Goal: Book appointment/travel/reservation

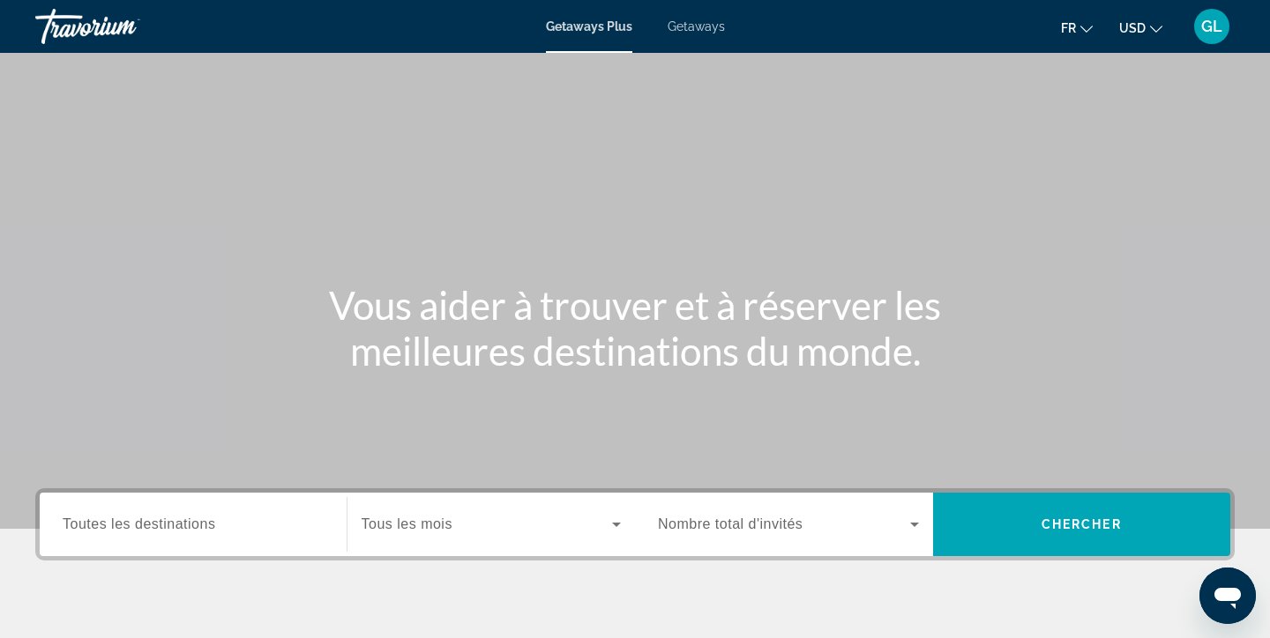
click at [438, 531] on span "Tous les mois" at bounding box center [407, 524] width 91 height 15
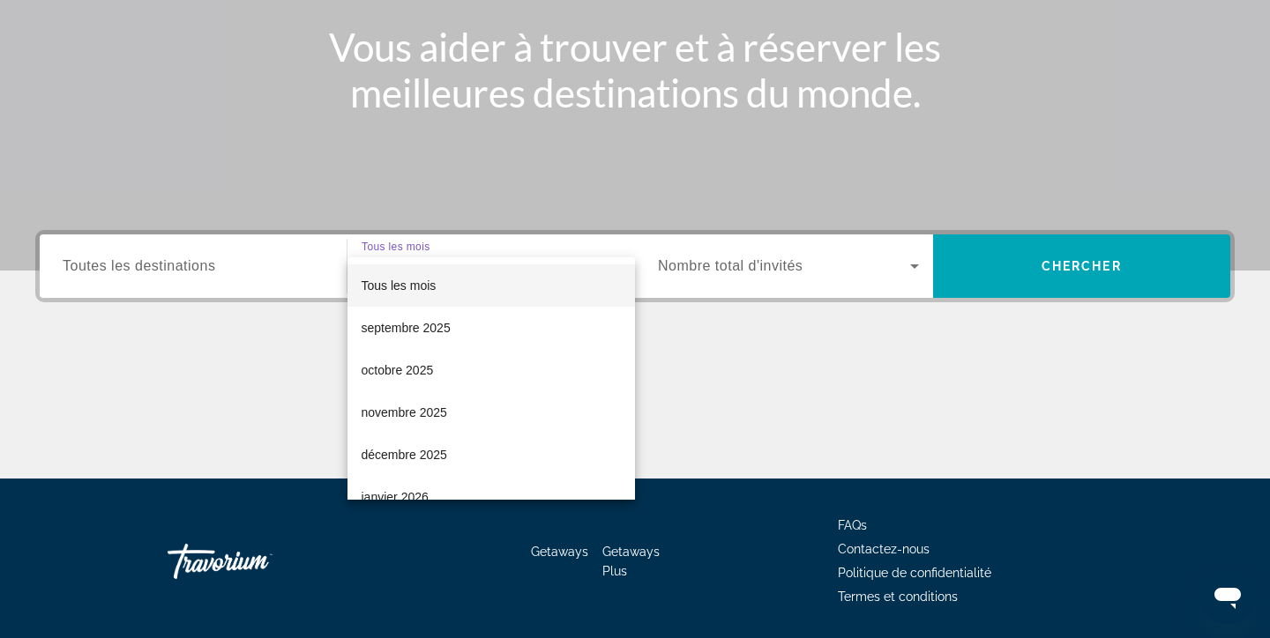
scroll to position [315, 0]
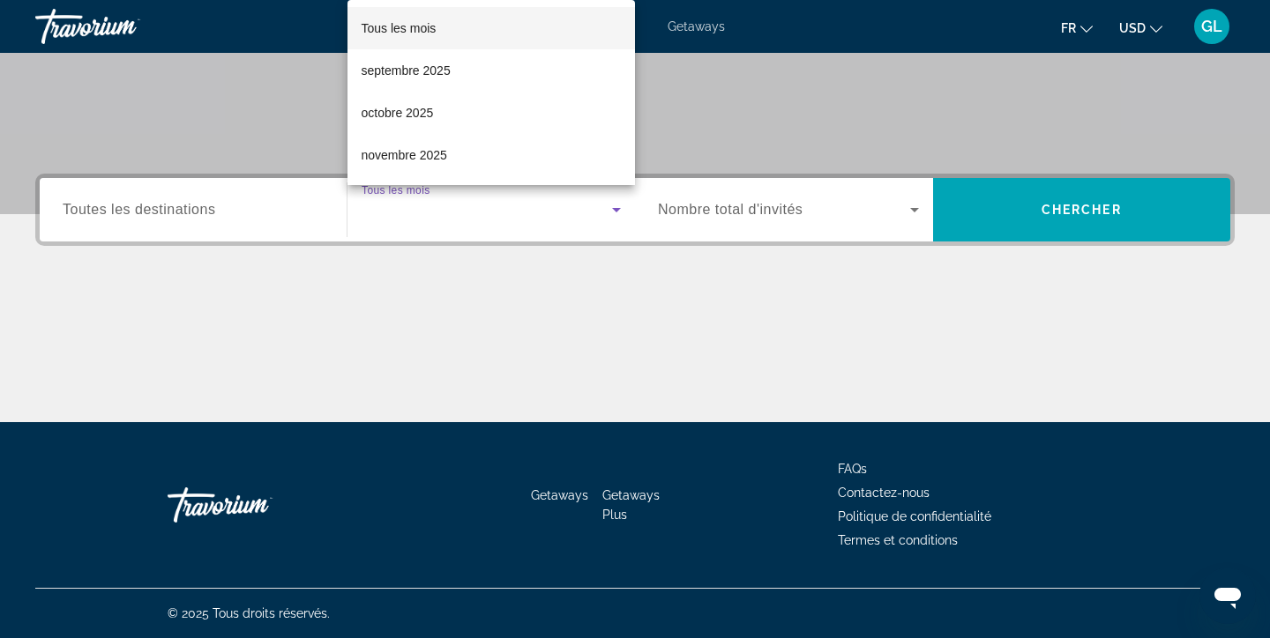
click at [718, 213] on div at bounding box center [635, 319] width 1270 height 638
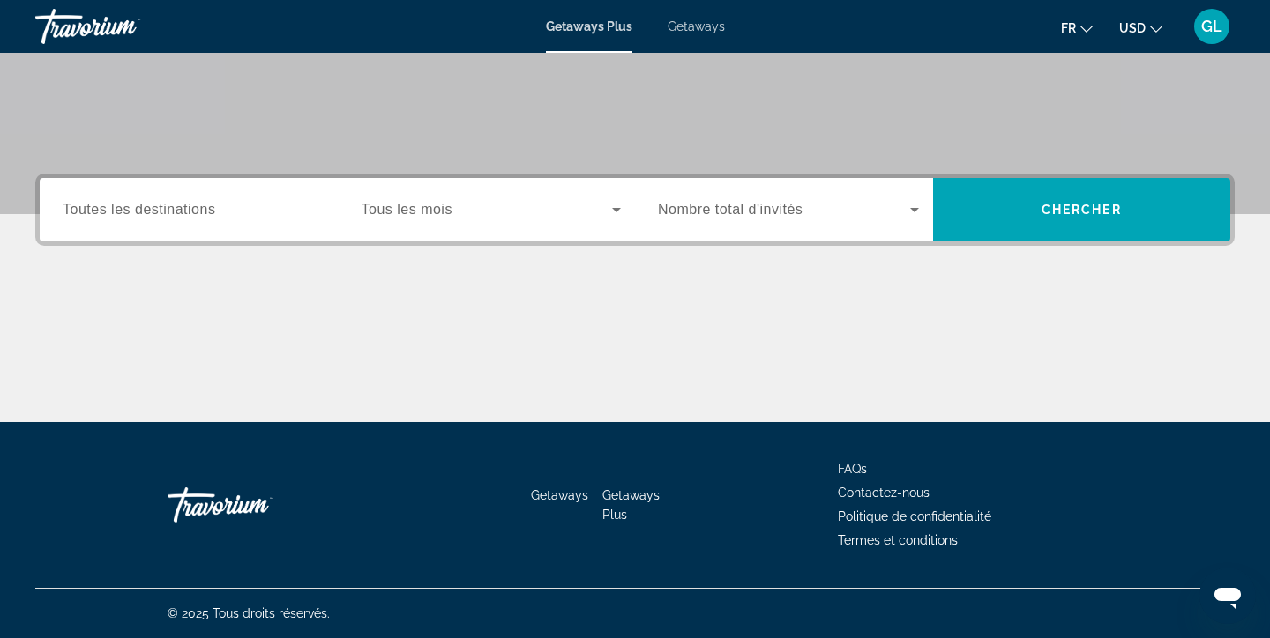
click at [718, 213] on span "Nombre total d'invités" at bounding box center [730, 209] width 145 height 15
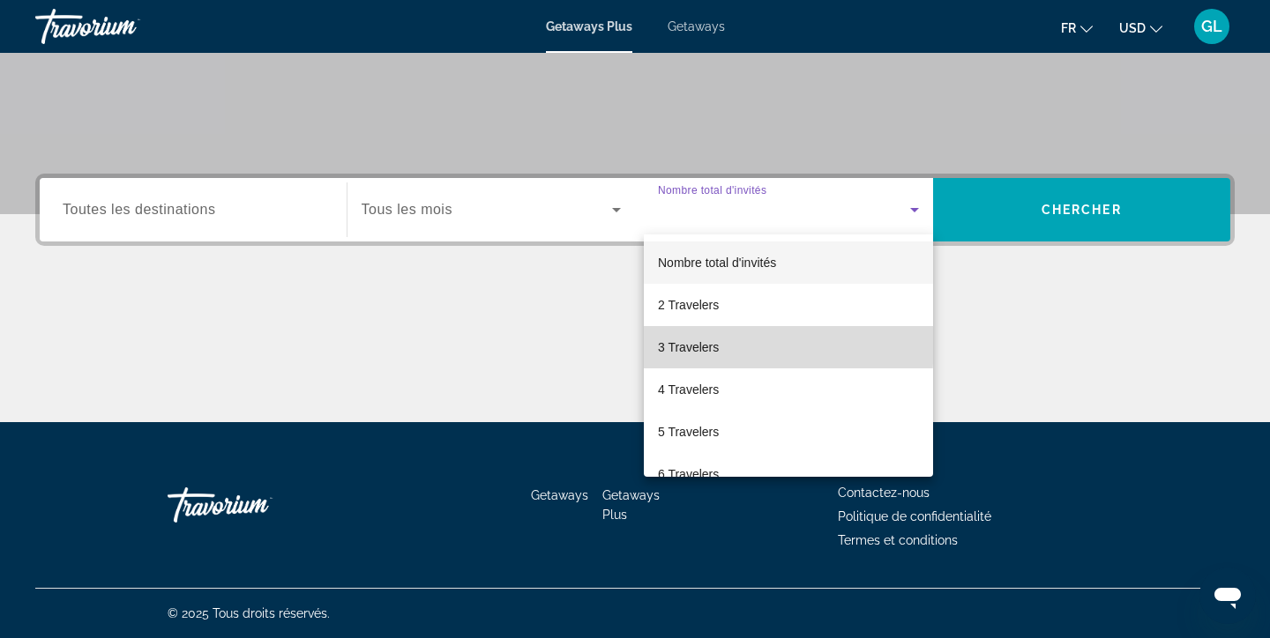
click at [690, 344] on span "3 Travelers" at bounding box center [688, 347] width 61 height 21
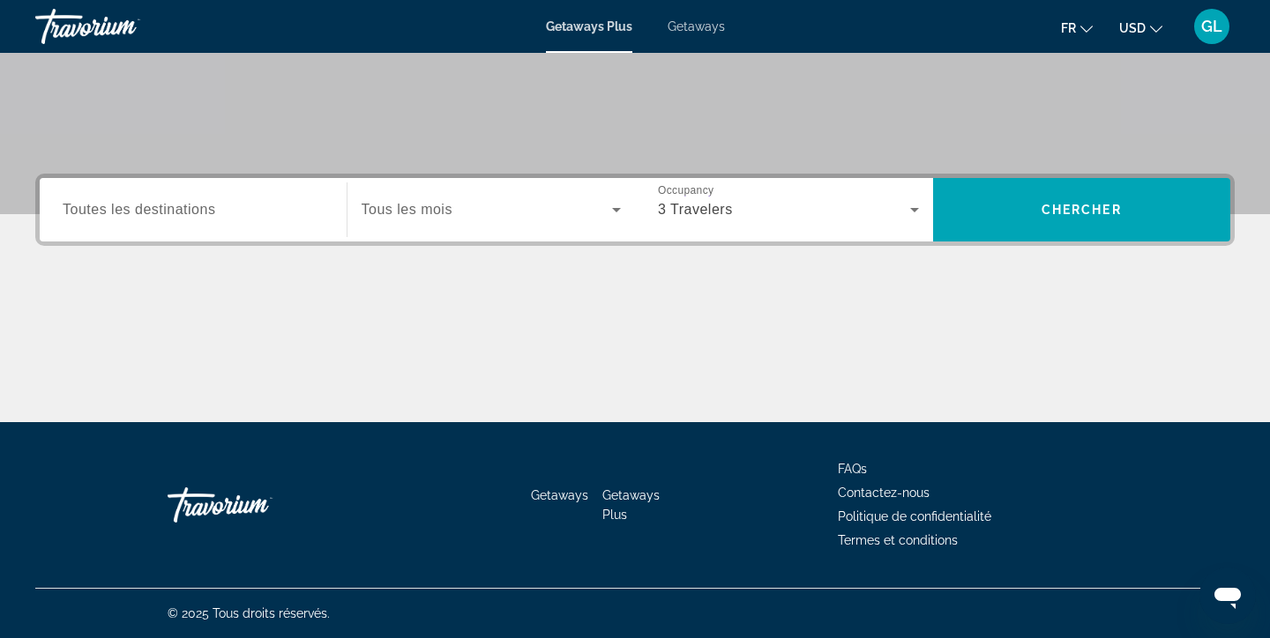
click at [246, 197] on div "Search widget" at bounding box center [193, 210] width 261 height 50
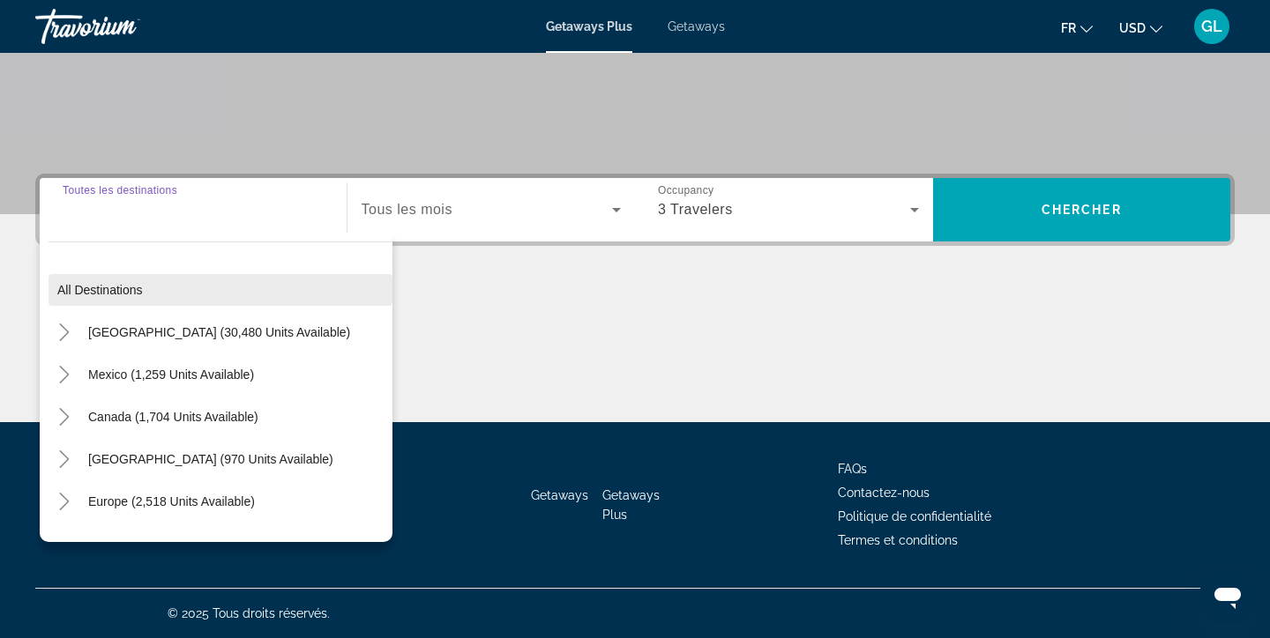
click at [141, 282] on span "Search widget" at bounding box center [220, 290] width 344 height 42
type input "**********"
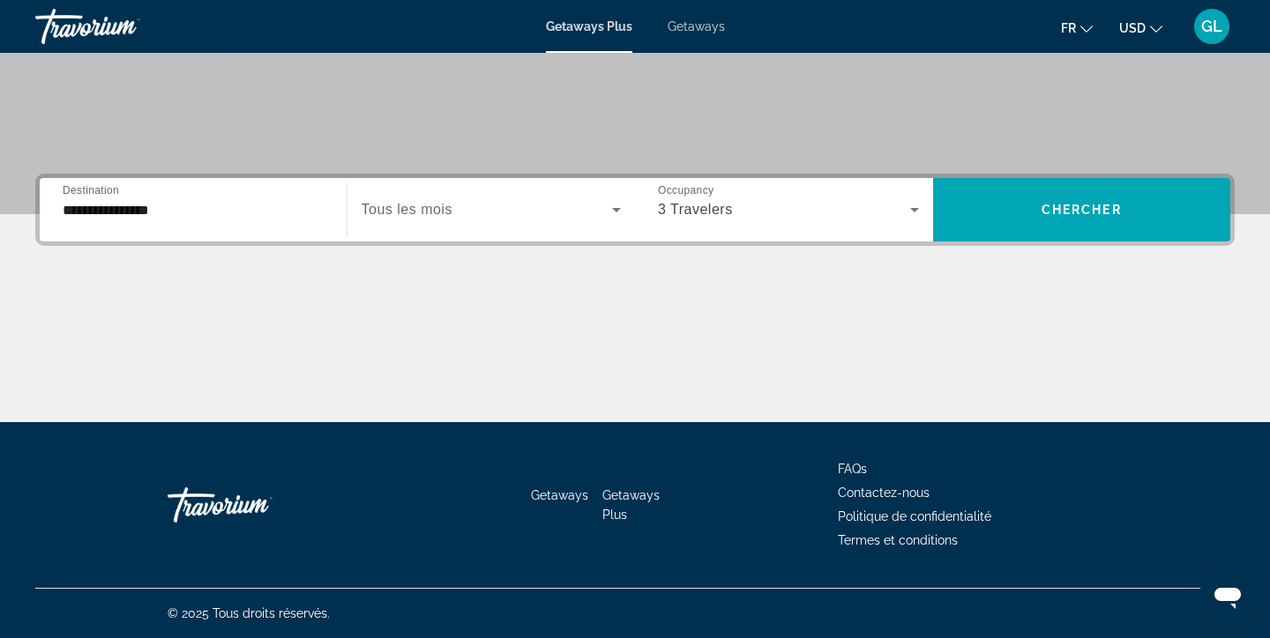
click at [542, 228] on div "Search widget" at bounding box center [492, 209] width 260 height 49
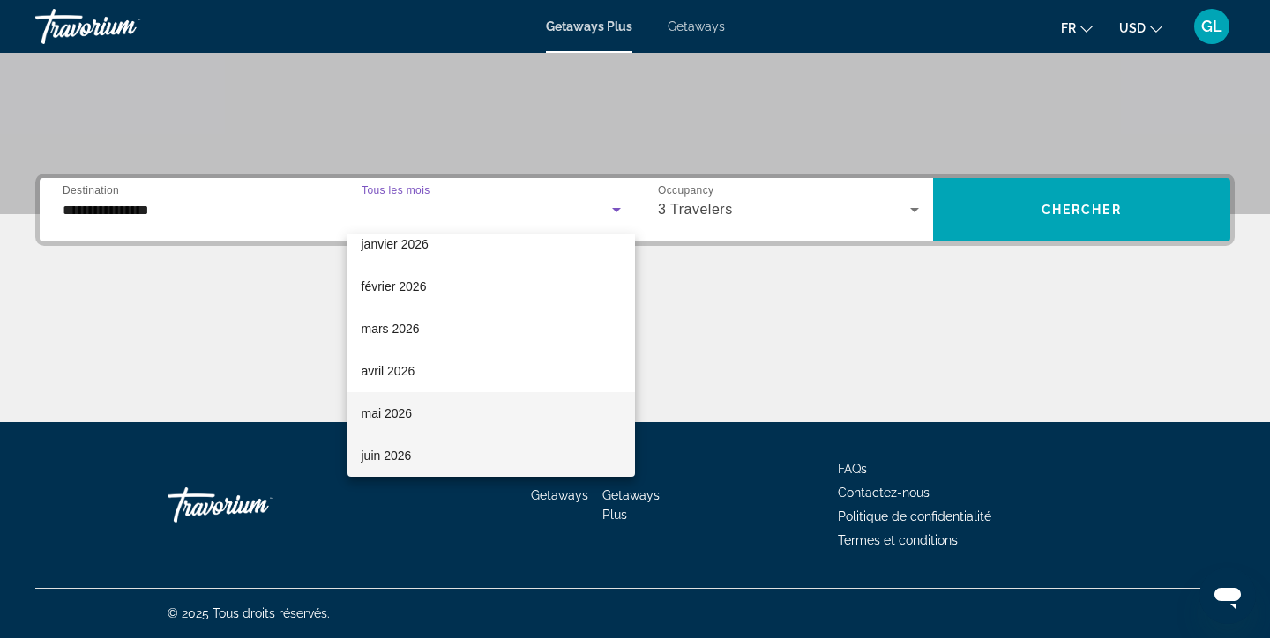
scroll to position [272, 0]
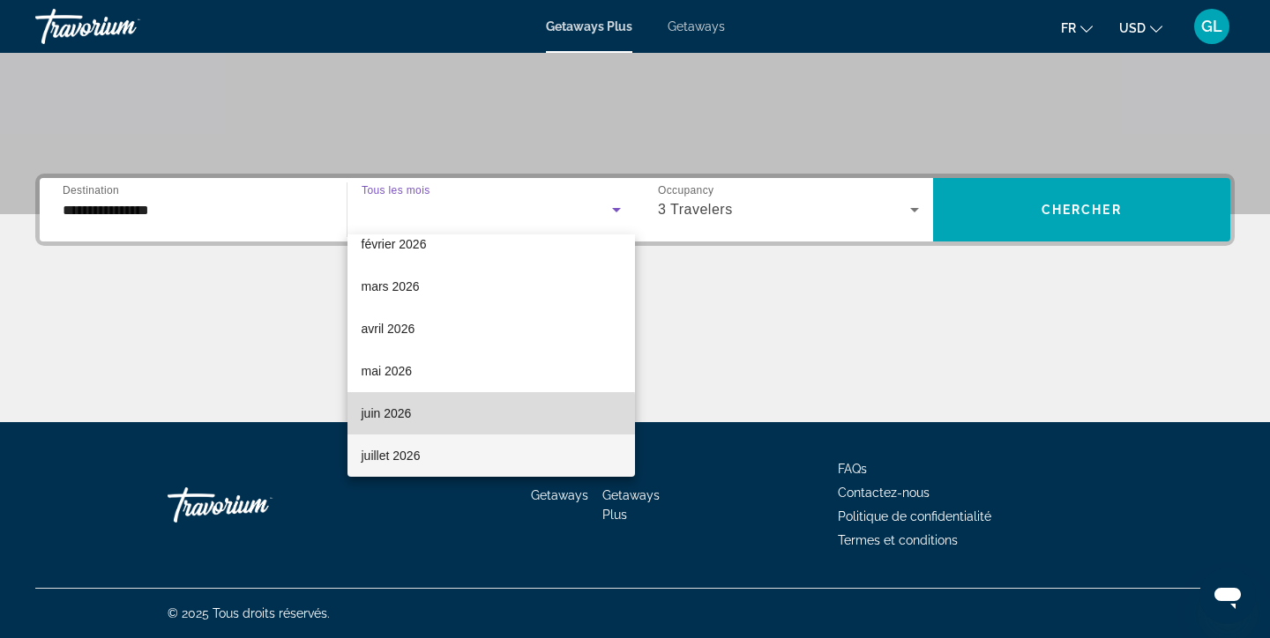
click at [410, 415] on span "juin 2026" at bounding box center [387, 413] width 50 height 21
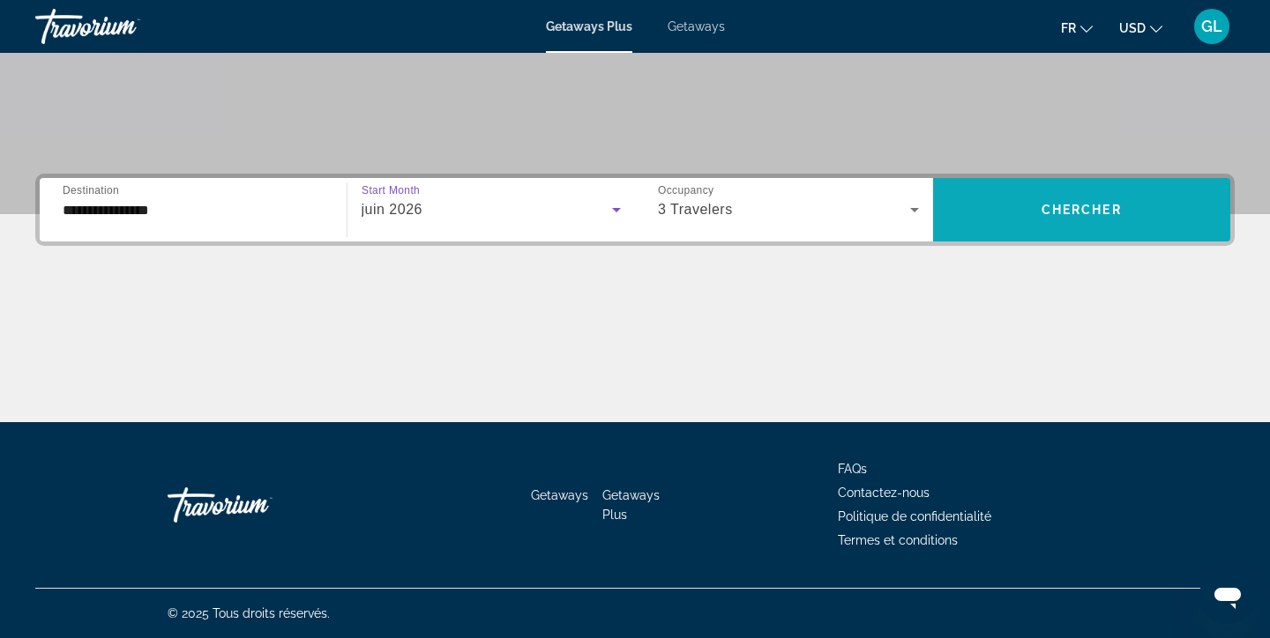
click at [1120, 205] on span "Chercher" at bounding box center [1081, 210] width 80 height 14
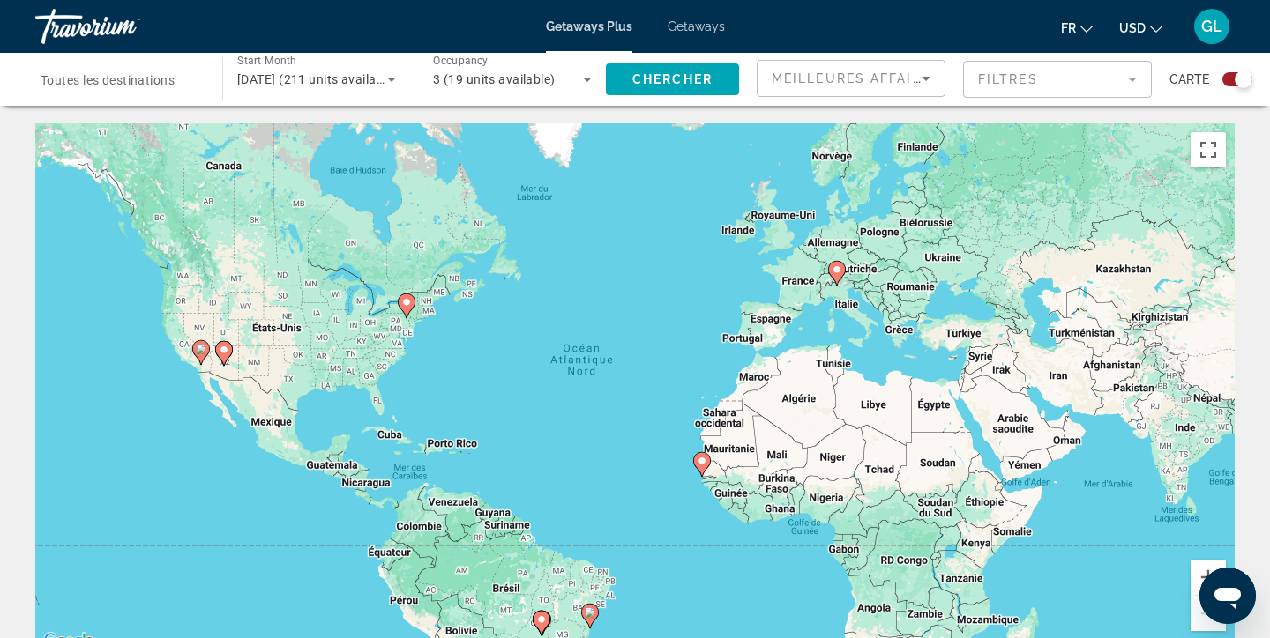
click at [838, 272] on image "Main content" at bounding box center [837, 270] width 11 height 11
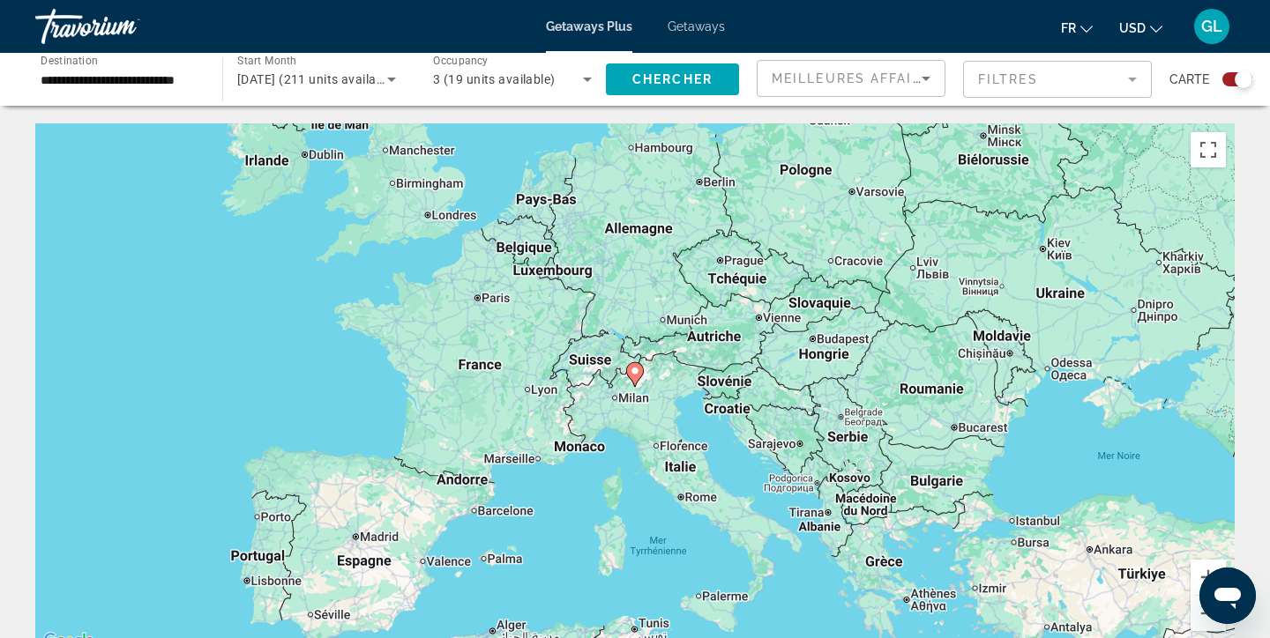
click at [636, 377] on icon "Main content" at bounding box center [635, 374] width 16 height 23
type input "**********"
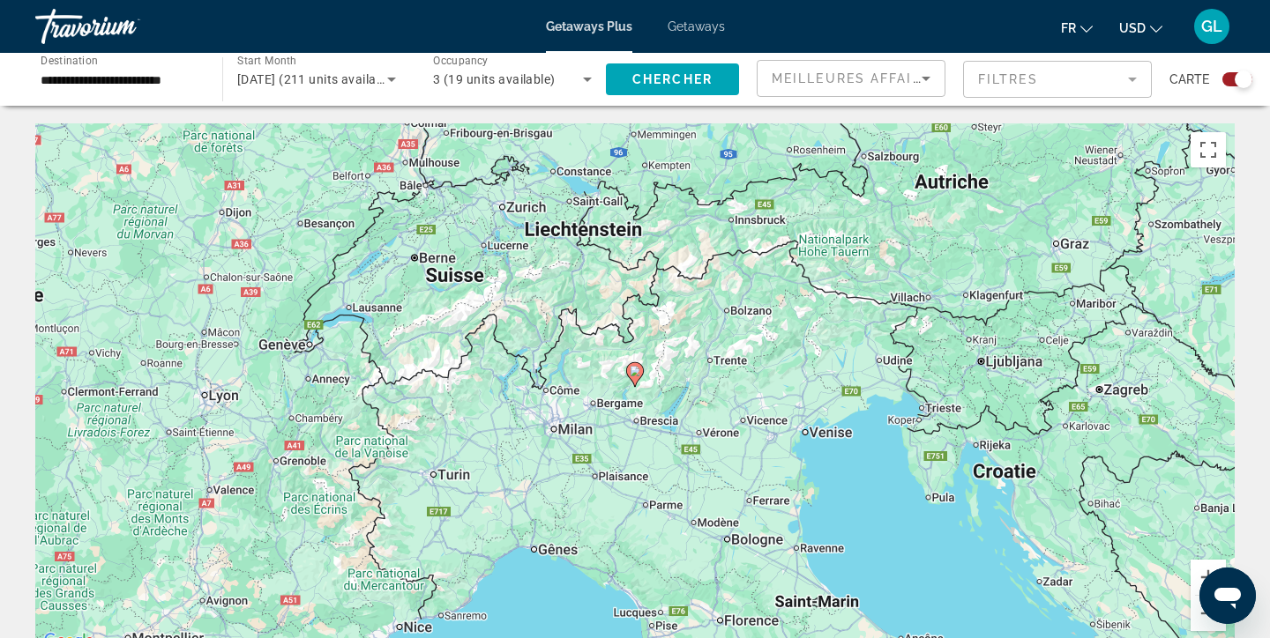
click at [635, 374] on image "Main content" at bounding box center [635, 371] width 11 height 11
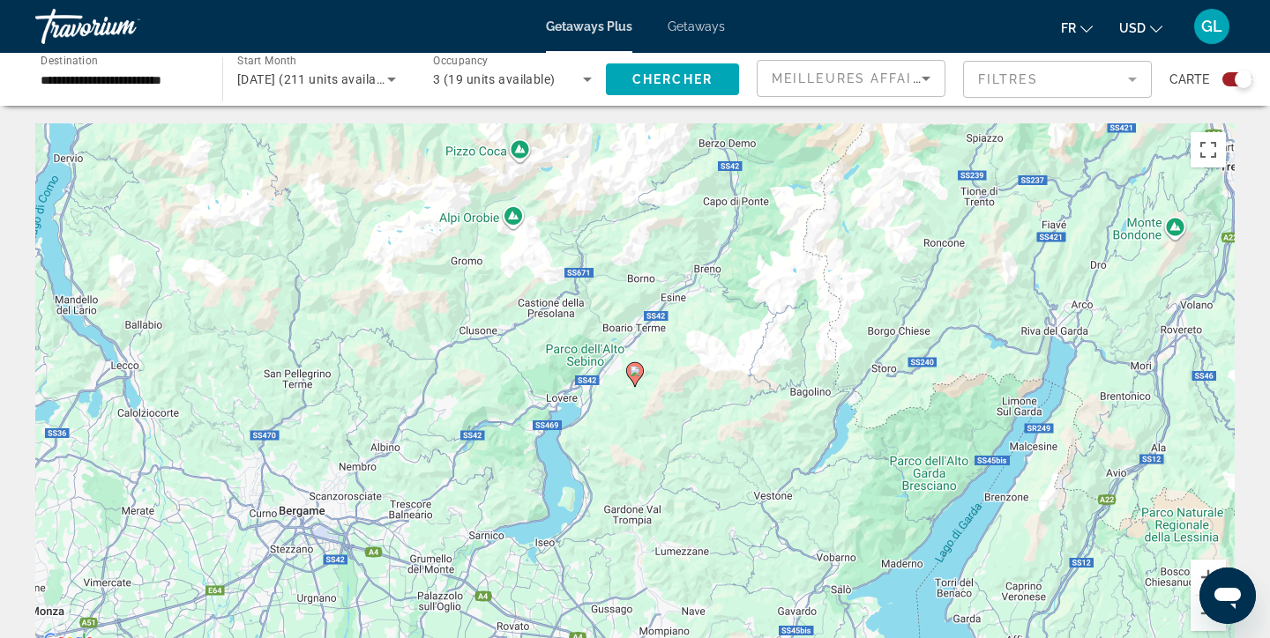
click at [635, 371] on image "Main content" at bounding box center [635, 371] width 11 height 11
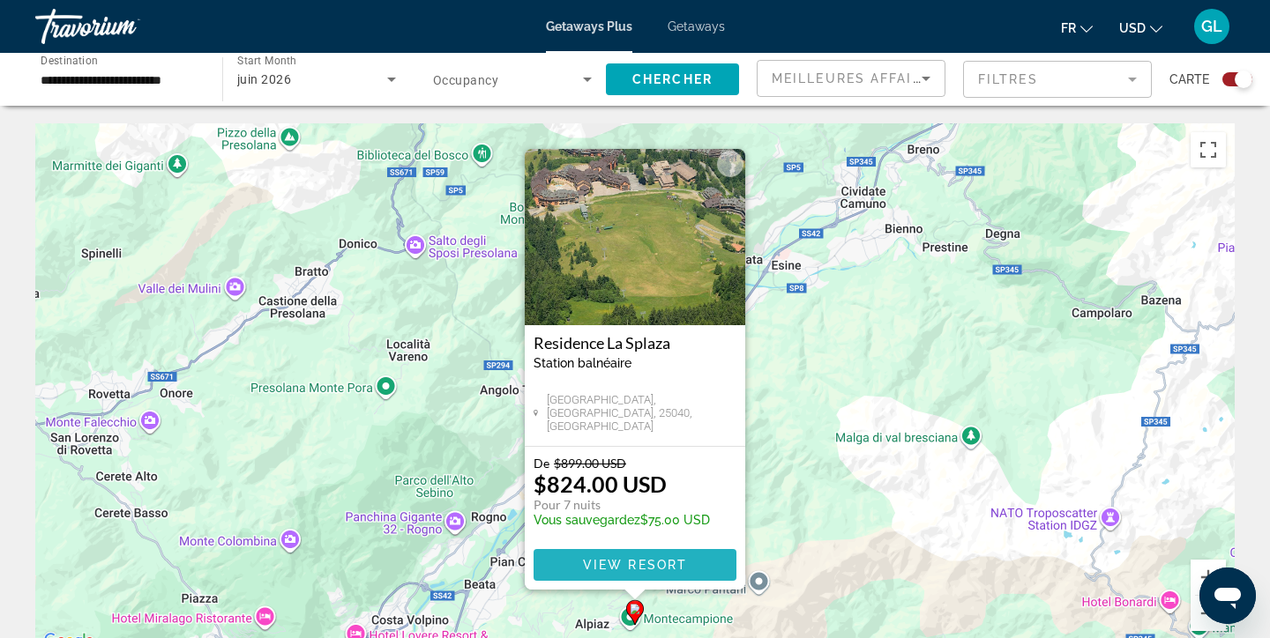
click at [629, 560] on span "View Resort" at bounding box center [635, 565] width 104 height 14
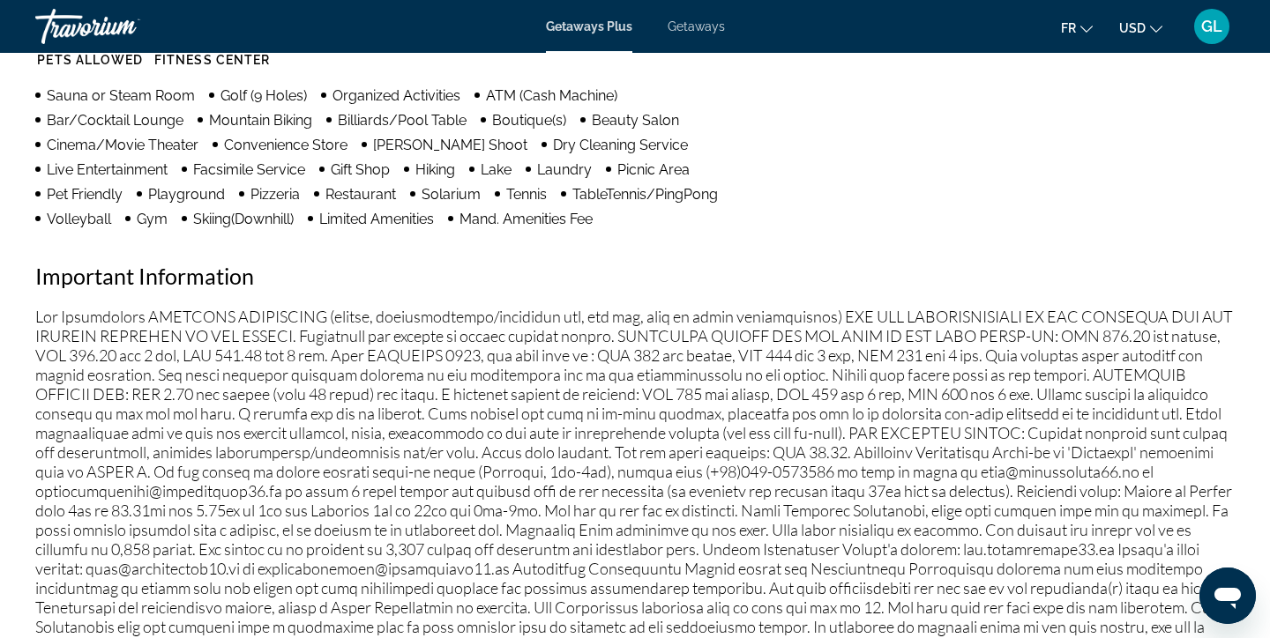
scroll to position [1547, 0]
click at [696, 31] on span "Getaways" at bounding box center [696, 26] width 57 height 14
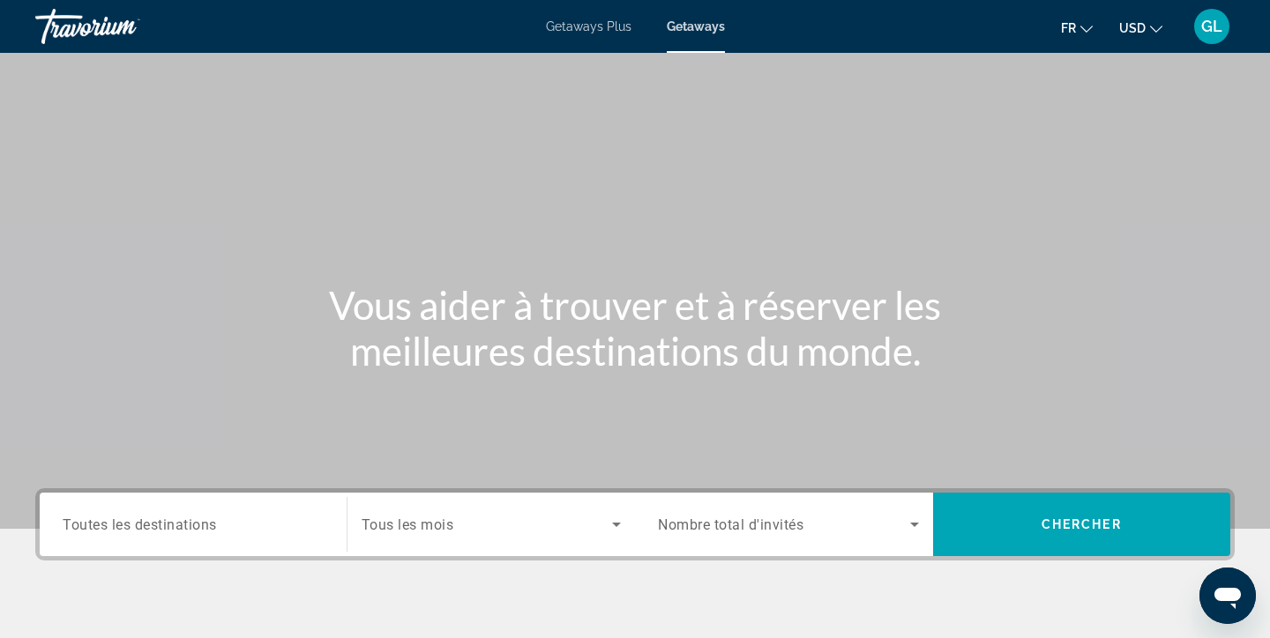
click at [460, 534] on span "Search widget" at bounding box center [487, 524] width 251 height 21
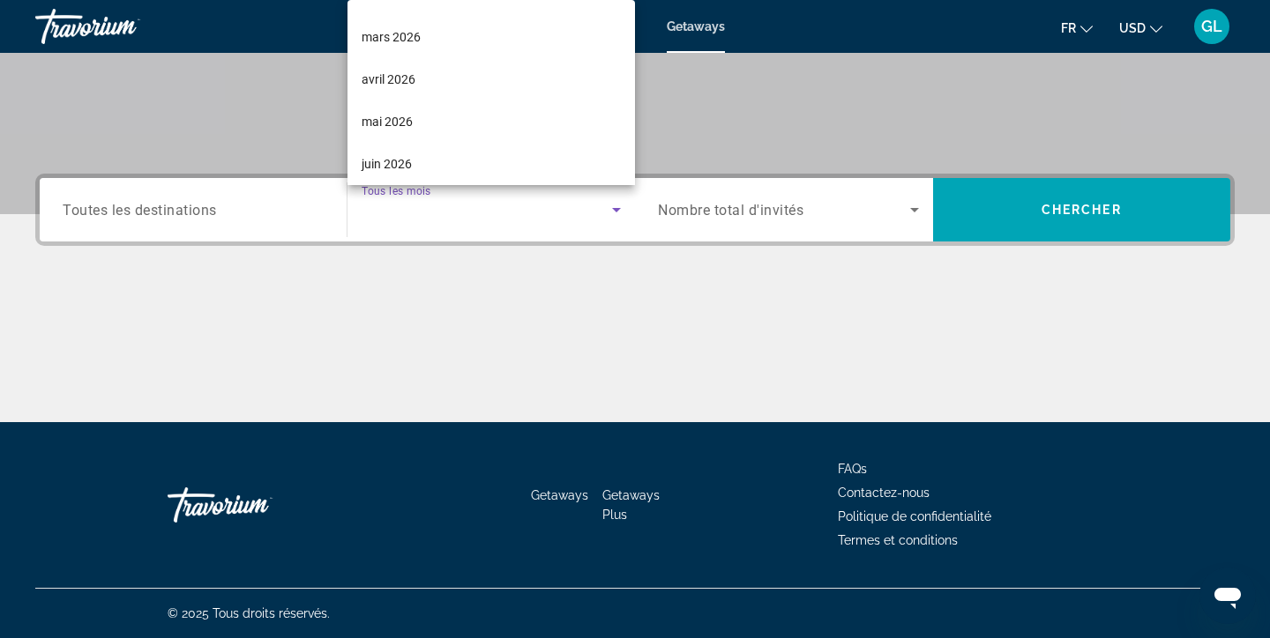
scroll to position [330, 0]
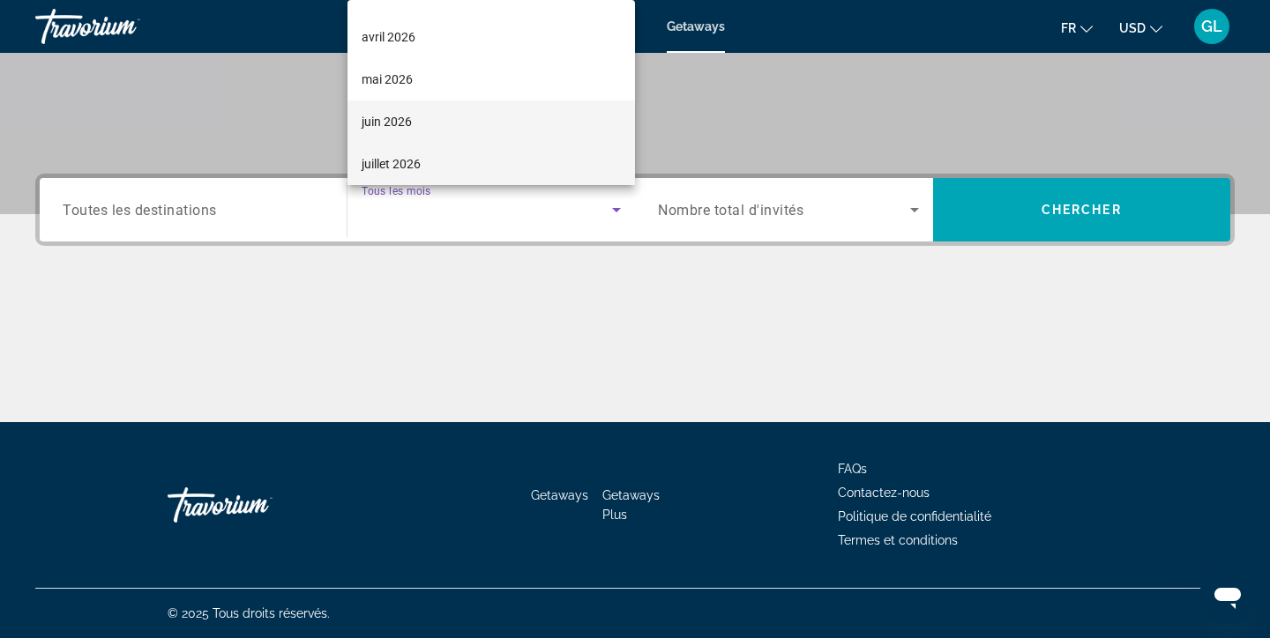
click at [446, 114] on mat-option "juin 2026" at bounding box center [491, 122] width 288 height 42
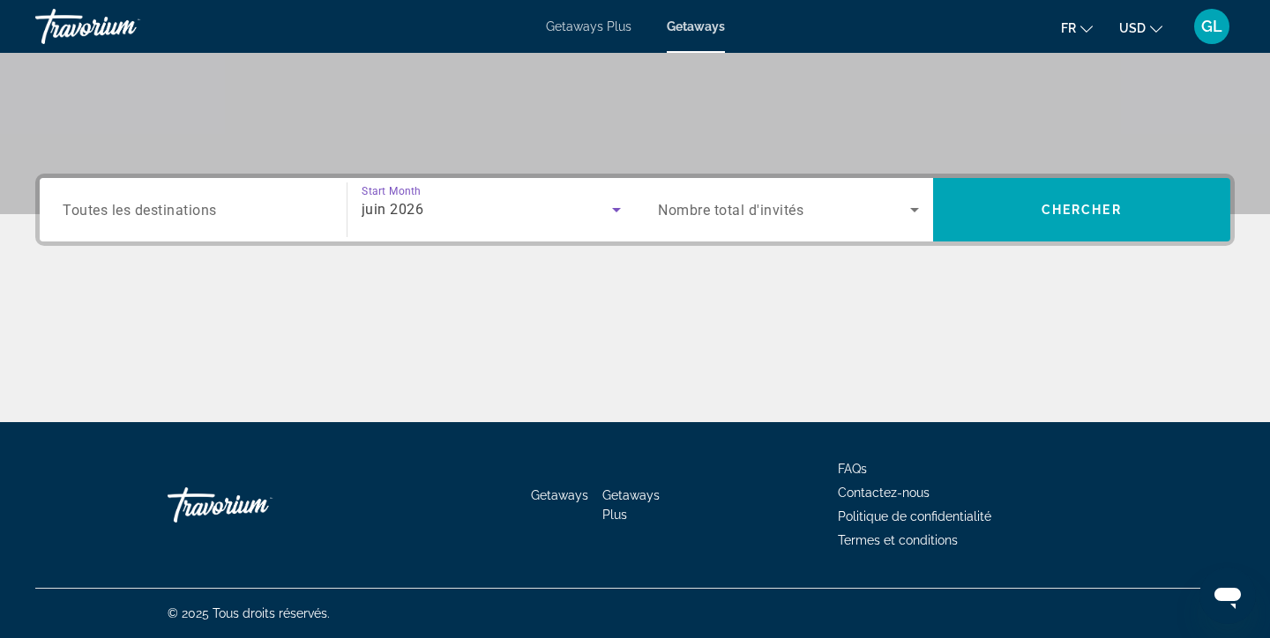
click at [758, 220] on div "Search widget" at bounding box center [788, 209] width 261 height 49
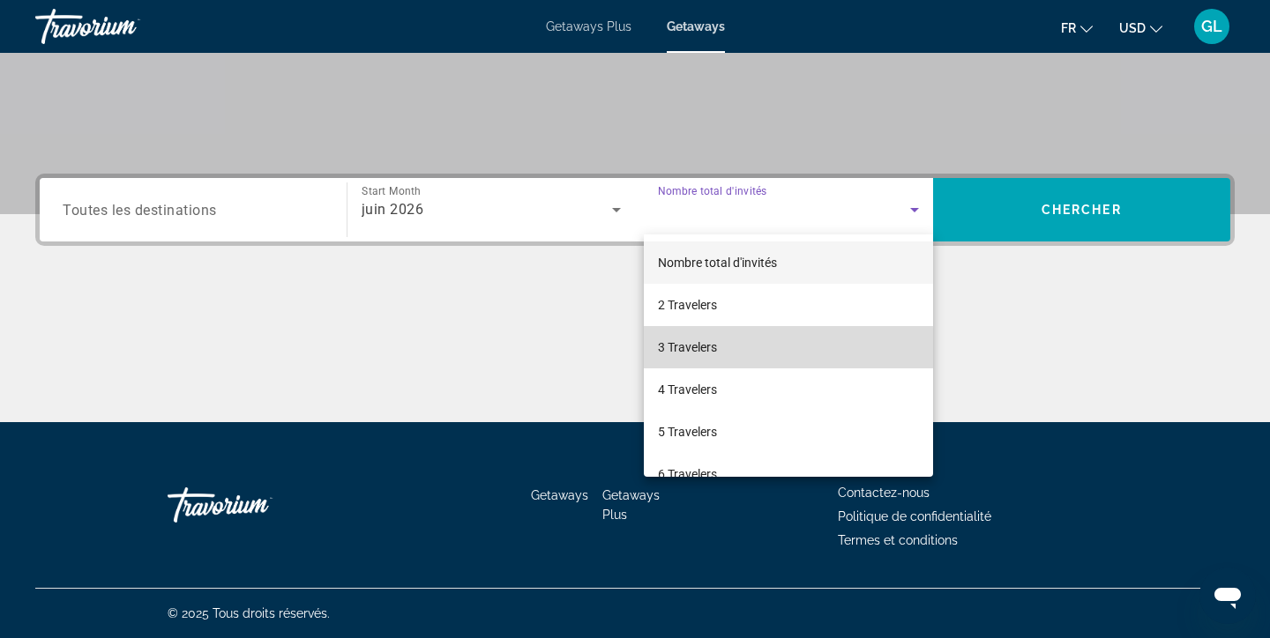
click at [705, 347] on span "3 Travelers" at bounding box center [687, 347] width 59 height 21
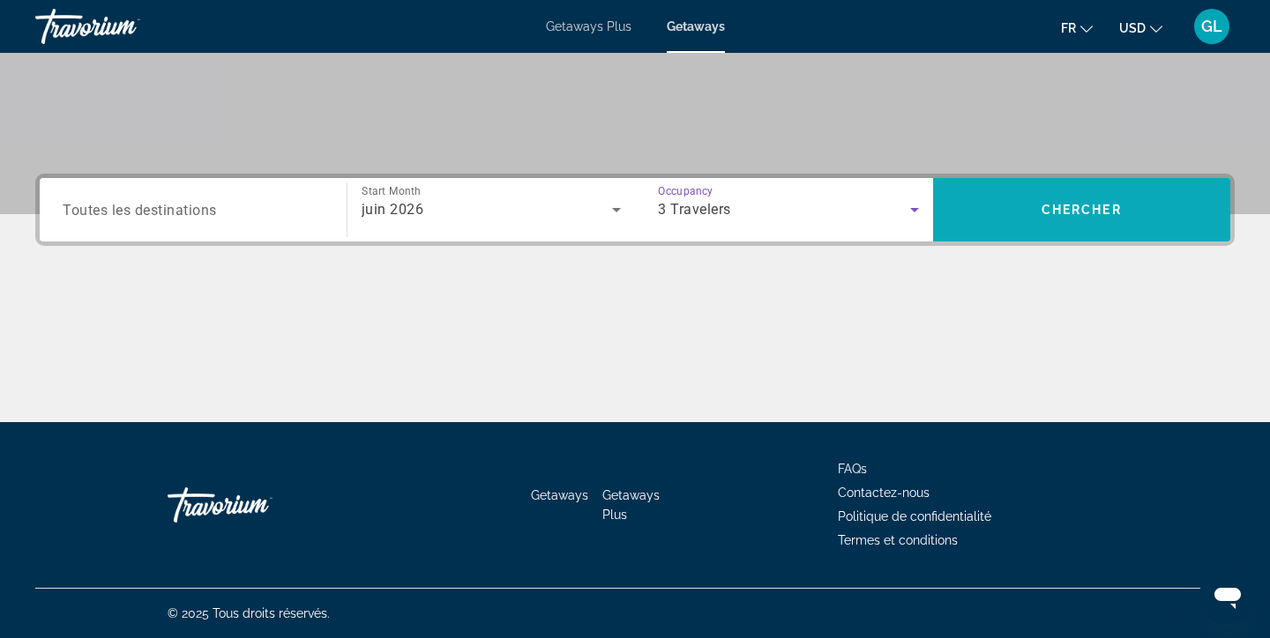
click at [1080, 201] on span "Search widget" at bounding box center [1082, 210] width 298 height 42
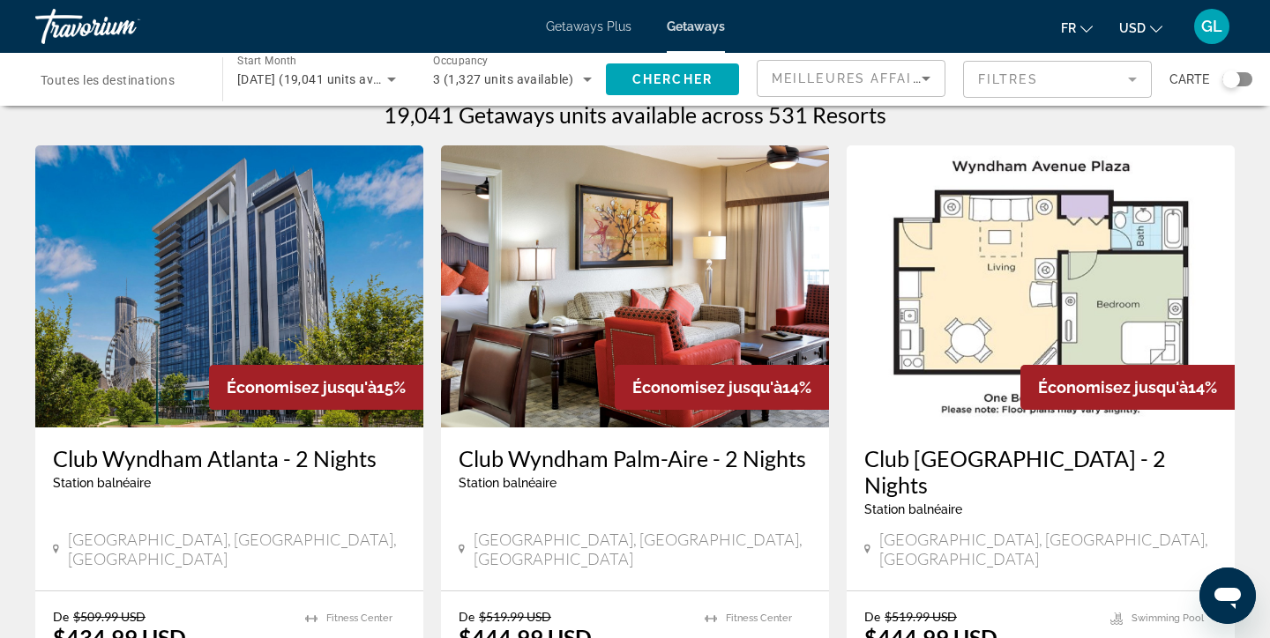
scroll to position [35, 0]
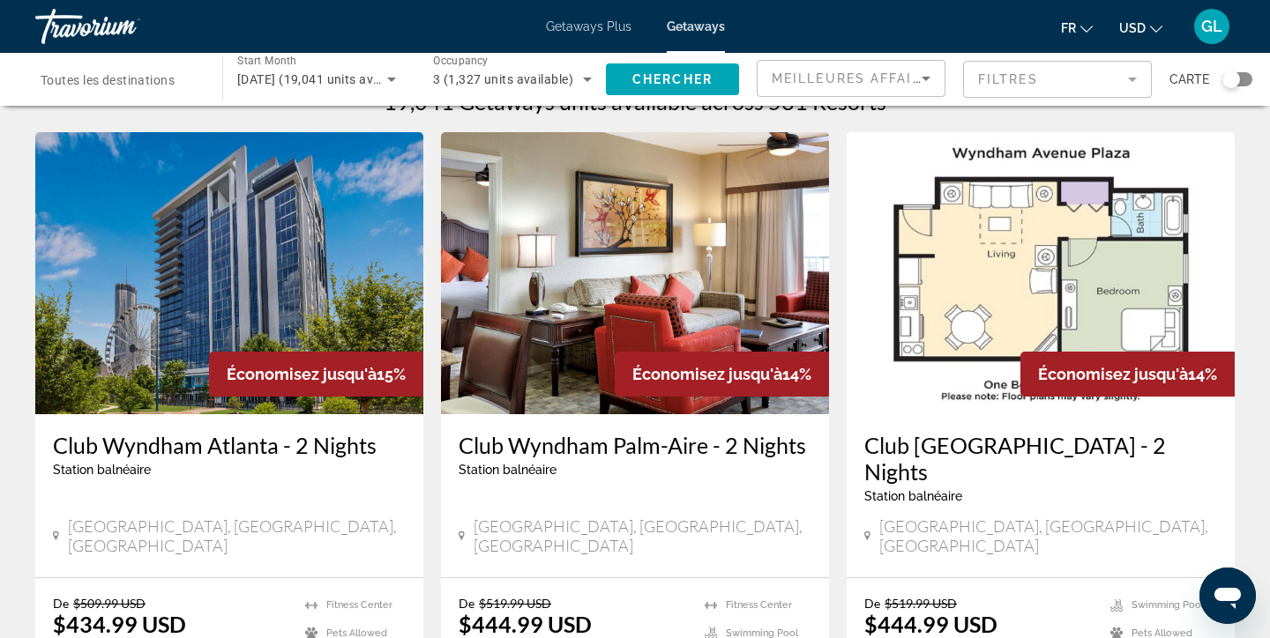
click at [1243, 77] on div "Search widget" at bounding box center [1237, 79] width 30 height 14
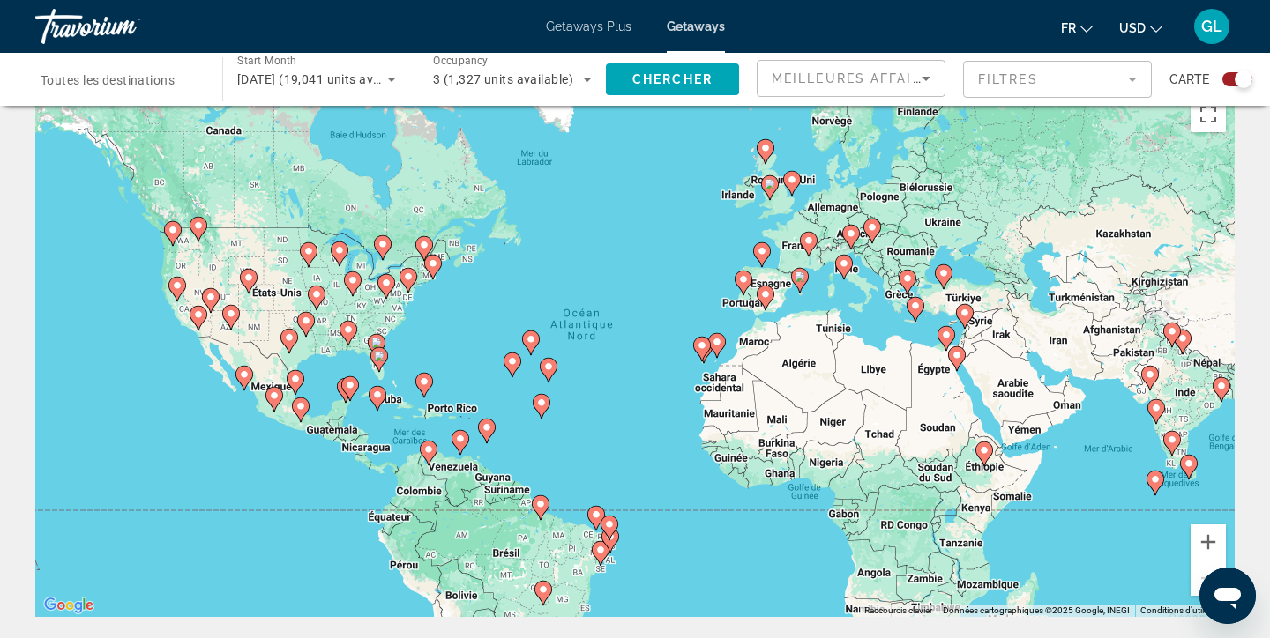
click at [801, 278] on image "Main content" at bounding box center [799, 277] width 11 height 11
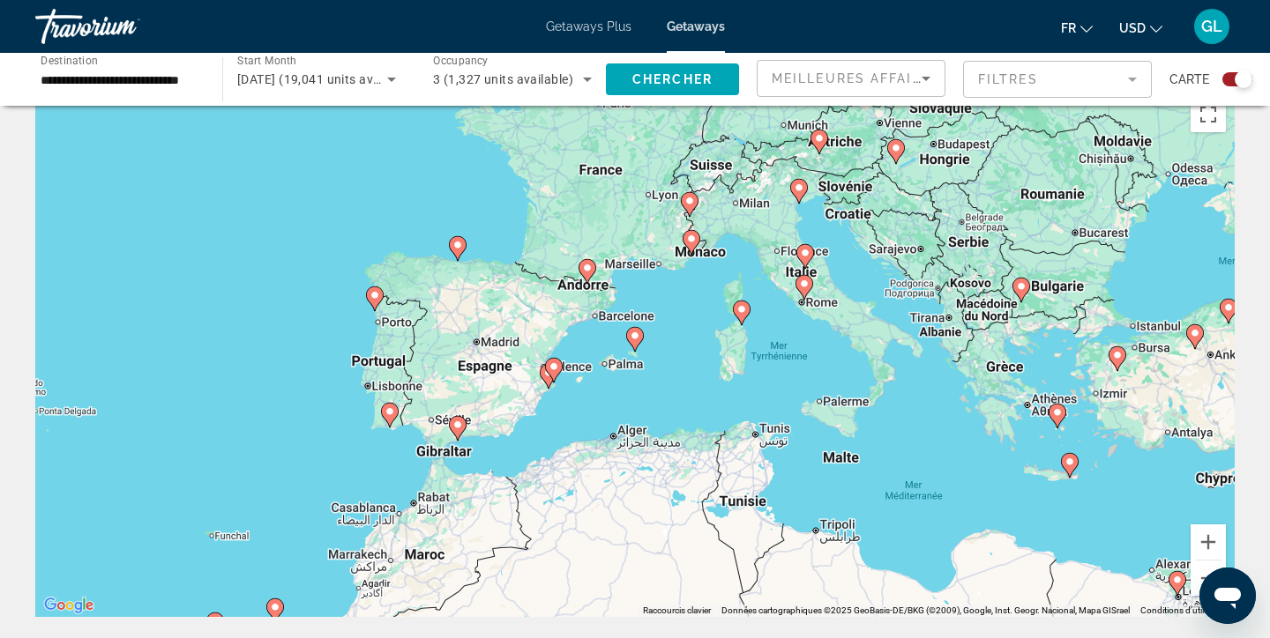
click at [740, 312] on image "Main content" at bounding box center [741, 309] width 11 height 11
type input "**********"
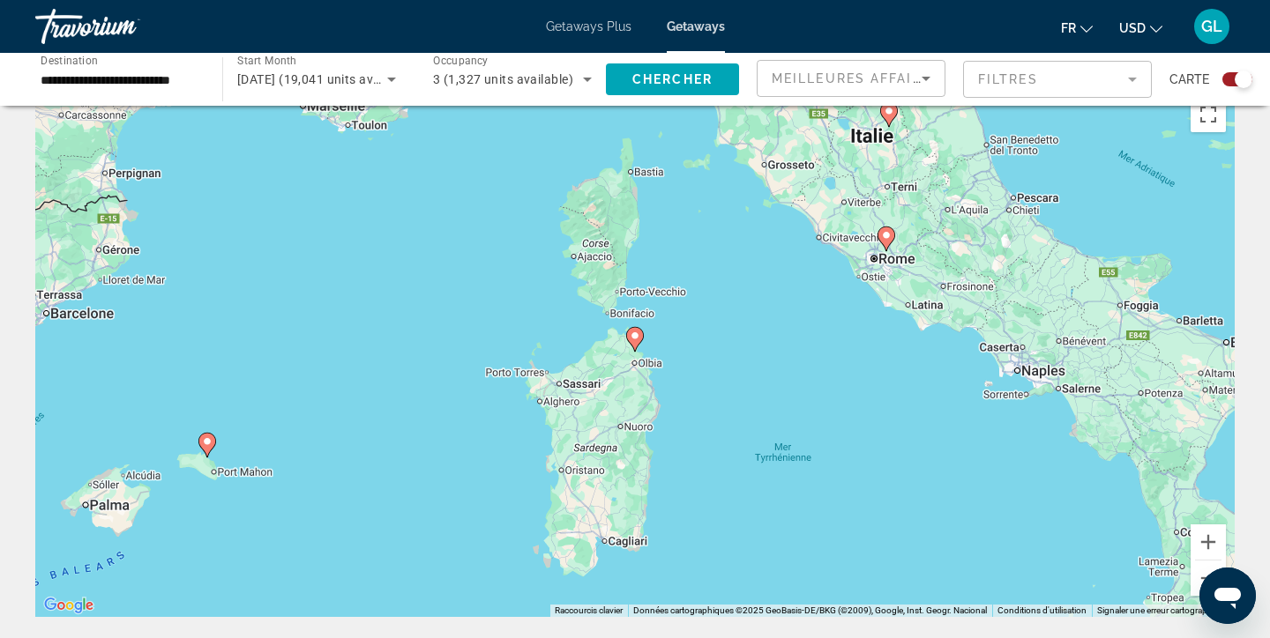
click at [638, 338] on image "Main content" at bounding box center [635, 336] width 11 height 11
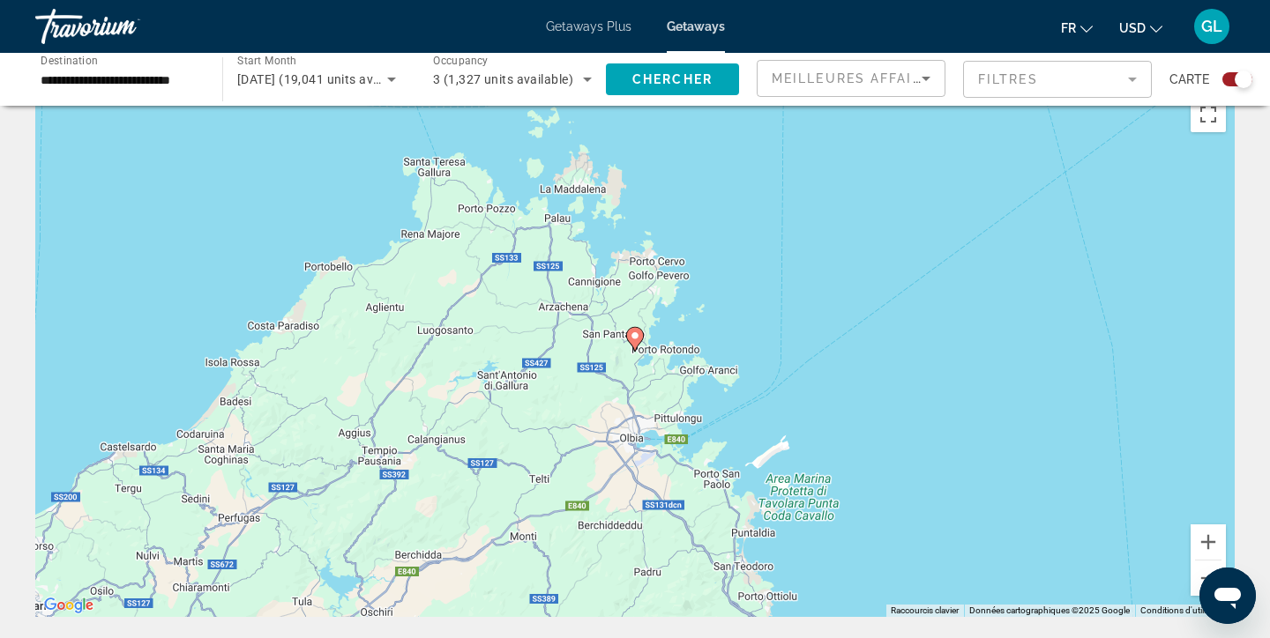
click at [637, 344] on icon "Main content" at bounding box center [635, 339] width 16 height 23
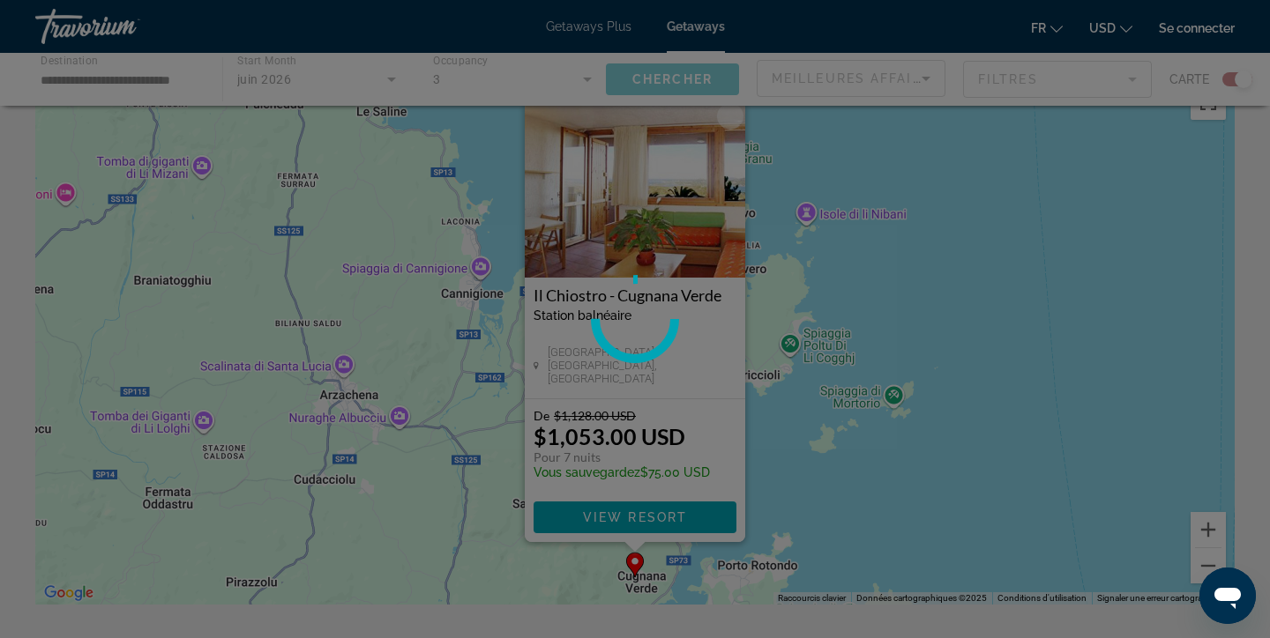
scroll to position [50, 0]
